Goal: Information Seeking & Learning: Find specific page/section

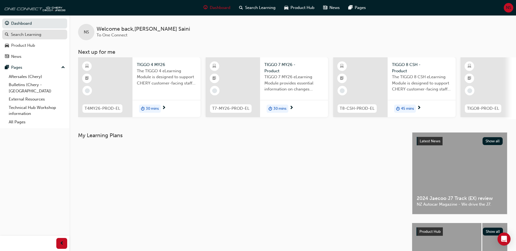
click at [29, 36] on div "Search Learning" at bounding box center [26, 35] width 30 height 6
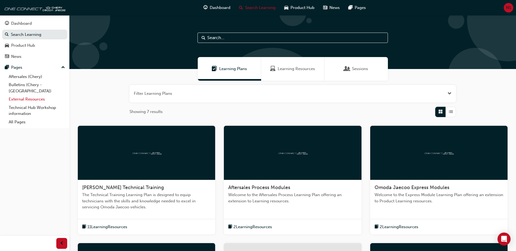
click at [24, 95] on link "External Resources" at bounding box center [37, 99] width 61 height 8
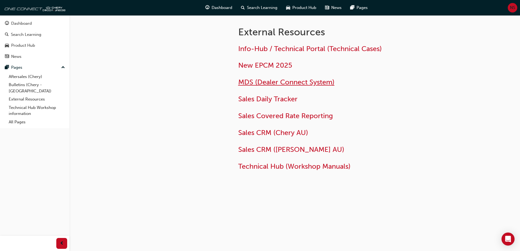
click at [274, 86] on span "MDS (Dealer Connect System)" at bounding box center [286, 82] width 96 height 8
click at [25, 79] on link "Aftersales (Chery)" at bounding box center [37, 77] width 61 height 8
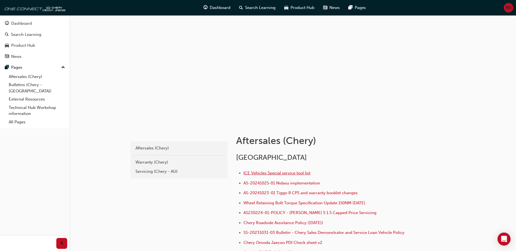
scroll to position [109, 0]
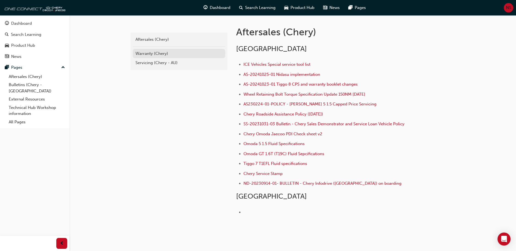
click at [146, 52] on div "Warranty (Chery)" at bounding box center [178, 54] width 87 height 6
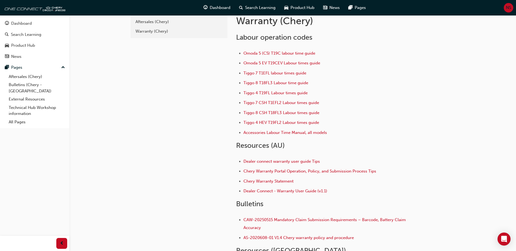
scroll to position [27, 0]
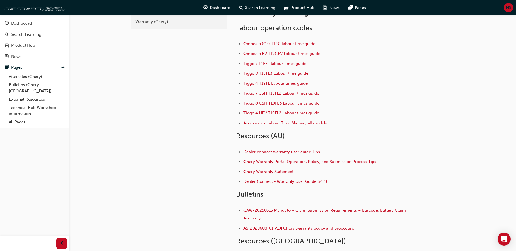
click at [258, 85] on span "Tiggo 4 T19FL Labour times guide" at bounding box center [275, 83] width 64 height 5
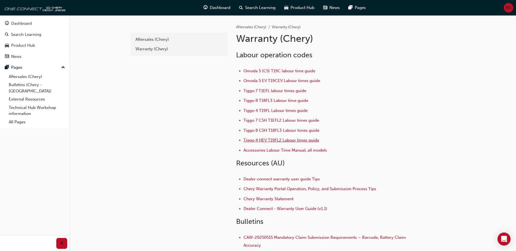
click at [271, 140] on span "Tiggo 4 HEV T19FL2 Labour times guide" at bounding box center [281, 140] width 76 height 5
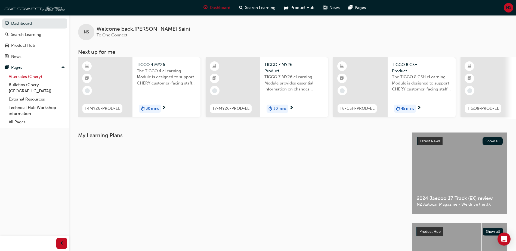
click at [26, 78] on link "Aftersales (Chery)" at bounding box center [37, 77] width 61 height 8
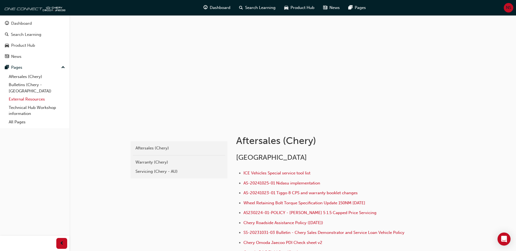
click at [26, 96] on link "External Resources" at bounding box center [37, 99] width 61 height 8
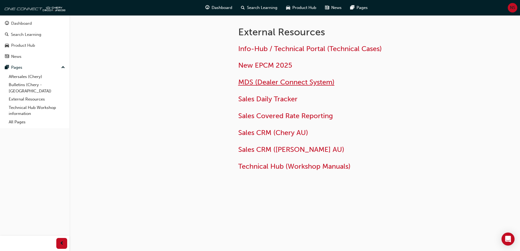
click at [272, 83] on span "MDS (Dealer Connect System)" at bounding box center [286, 82] width 96 height 8
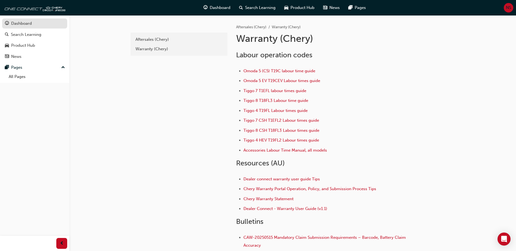
click at [37, 23] on div "Dashboard" at bounding box center [35, 23] width 60 height 7
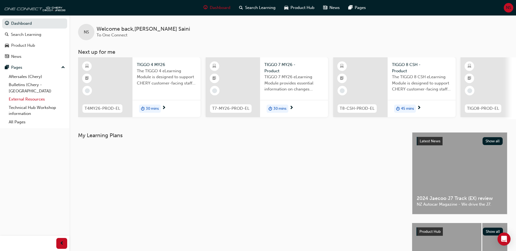
click at [29, 95] on link "External Resources" at bounding box center [37, 99] width 61 height 8
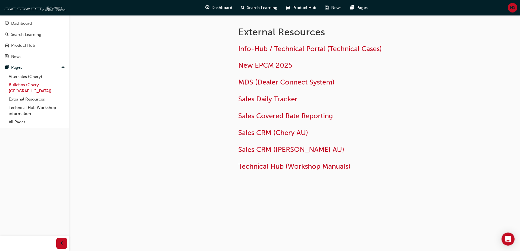
click at [37, 85] on link "Bulletins (Chery - [GEOGRAPHIC_DATA])" at bounding box center [37, 88] width 61 height 14
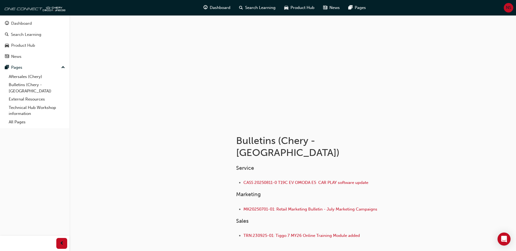
click at [36, 171] on div "Dashboard Search Learning Product Hub News Pages Pages Aftersales (Chery) Bulle…" at bounding box center [34, 119] width 69 height 238
